Goal: Use online tool/utility: Utilize a website feature to perform a specific function

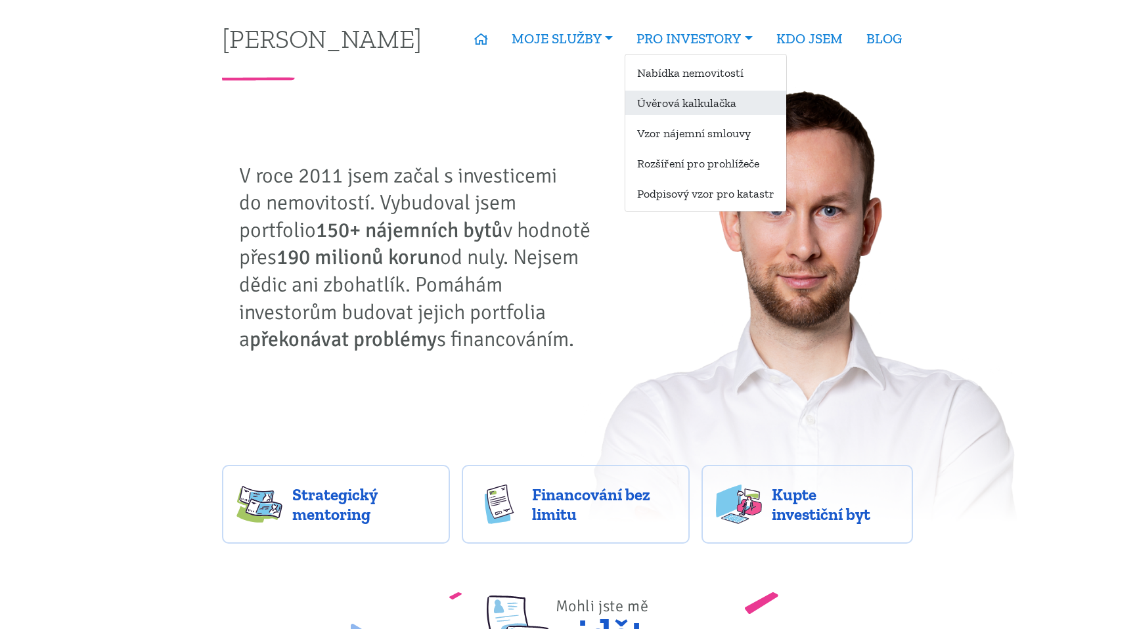
click at [729, 97] on link "Úvěrová kalkulačka" at bounding box center [705, 103] width 161 height 24
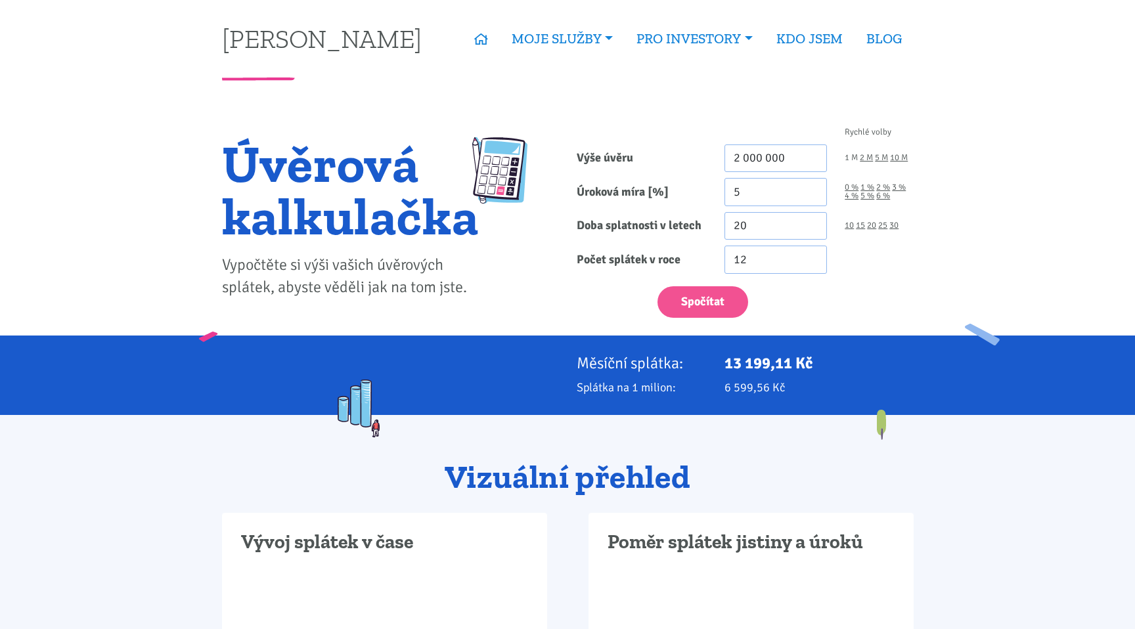
click at [849, 162] on link "1 M" at bounding box center [851, 158] width 13 height 9
type input "1 000 000"
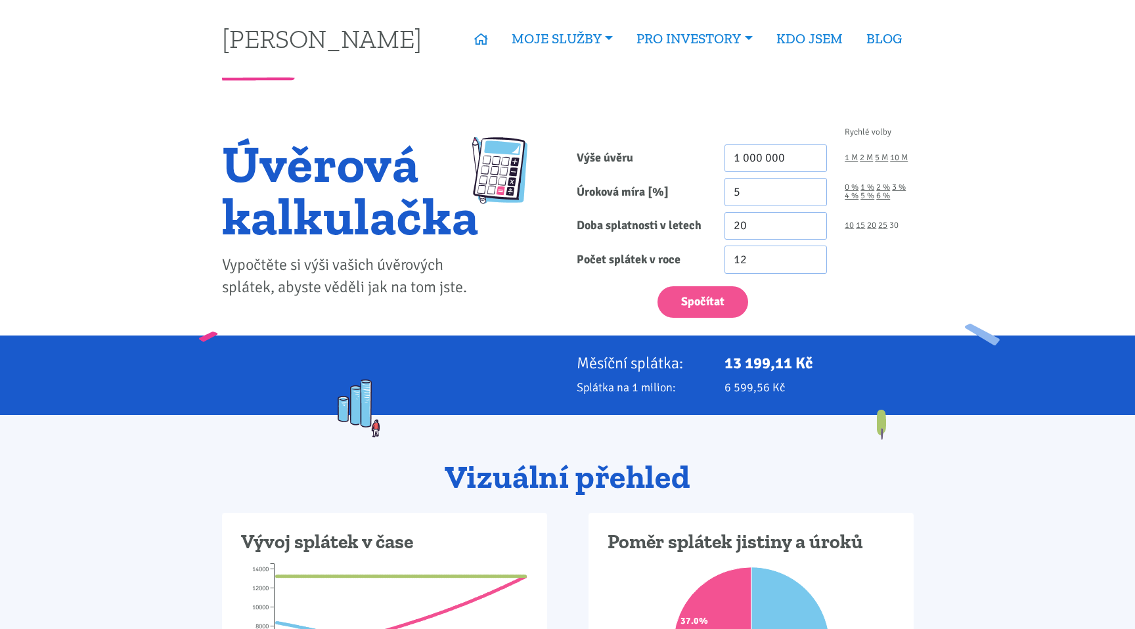
click at [893, 227] on link "30" at bounding box center [894, 225] width 9 height 9
type input "30"
click at [675, 307] on button "Spočítat" at bounding box center [703, 302] width 91 height 32
type input "1000000"
